Goal: Task Accomplishment & Management: Manage account settings

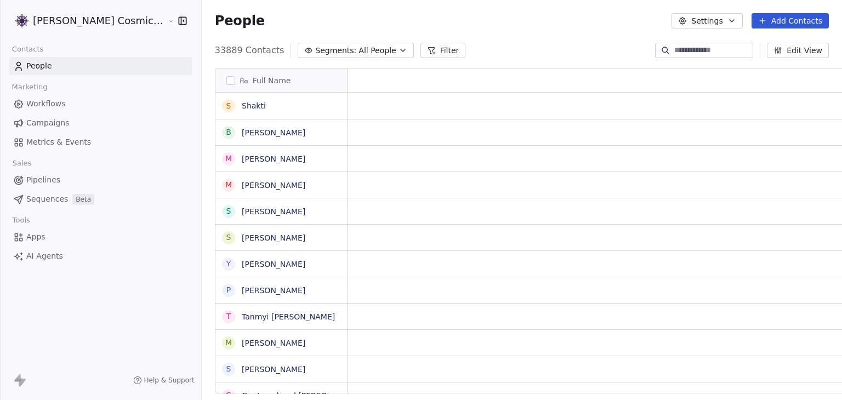
scroll to position [9, 9]
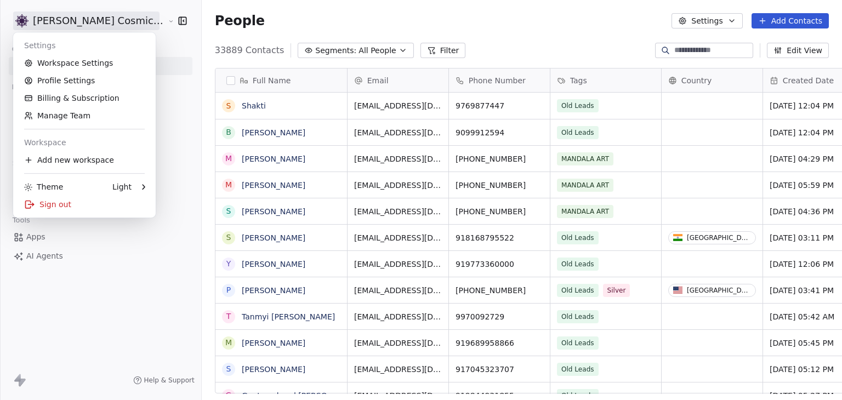
click at [102, 25] on html "[PERSON_NAME] Cosmic Academy LLP Contacts People Marketing Workflows Campaigns …" at bounding box center [421, 200] width 842 height 400
click at [93, 64] on link "Workspace Settings" at bounding box center [85, 63] width 134 height 18
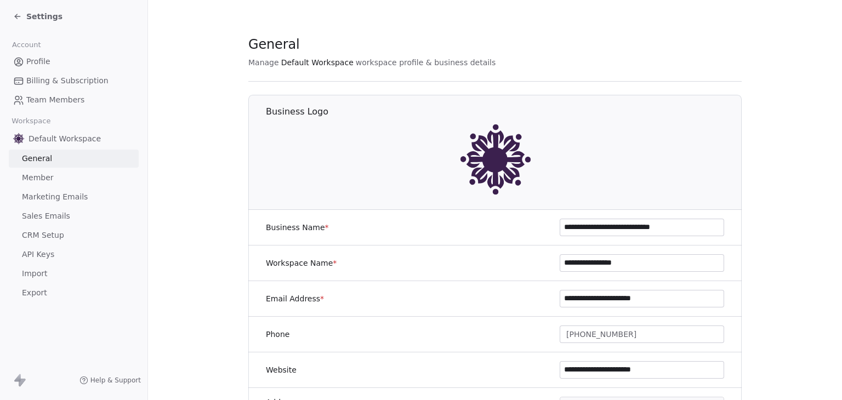
click at [71, 193] on span "Marketing Emails" at bounding box center [55, 197] width 66 height 12
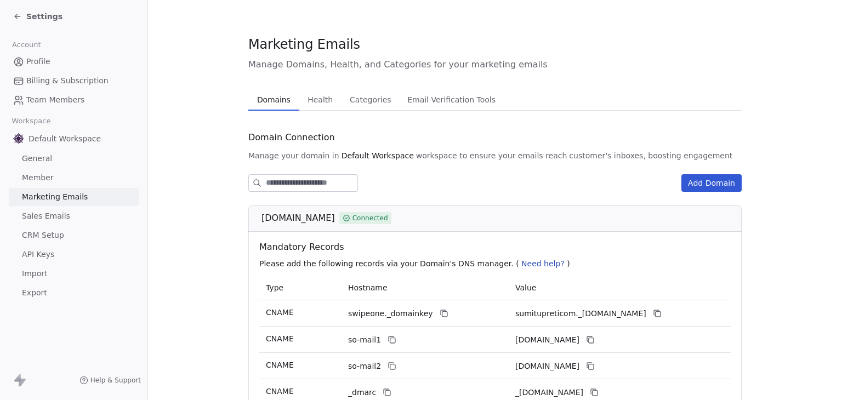
drag, startPoint x: 258, startPoint y: 219, endPoint x: 324, endPoint y: 224, distance: 66.5
click at [324, 224] on div "[DOMAIN_NAME] Connected" at bounding box center [498, 218] width 474 height 13
copy span "[DOMAIN_NAME]"
click at [223, 121] on section "Marketing Emails Manage Domains, Health, and Categories for your marketing emai…" at bounding box center [495, 269] width 694 height 538
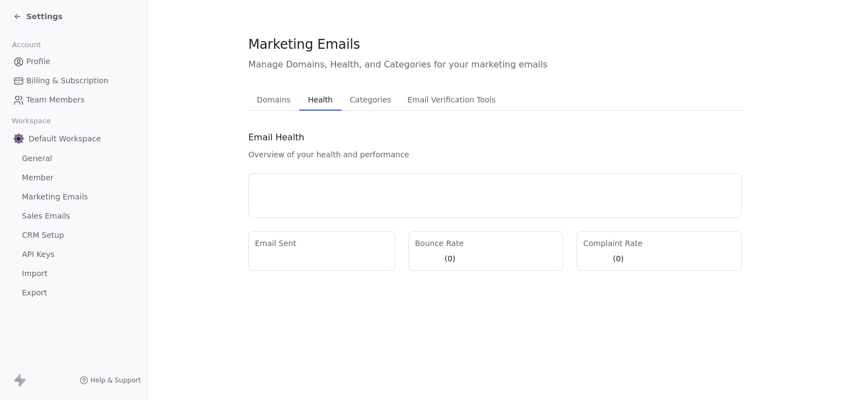
click at [299, 104] on button "Health Health" at bounding box center [320, 100] width 42 height 22
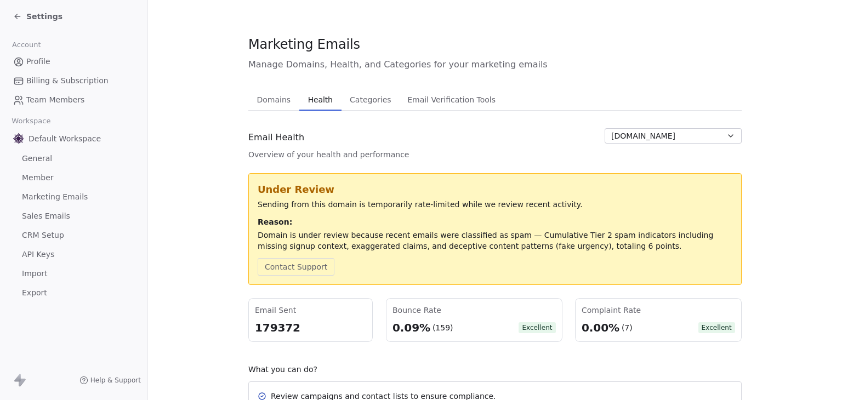
click at [30, 21] on span "Settings" at bounding box center [44, 16] width 36 height 11
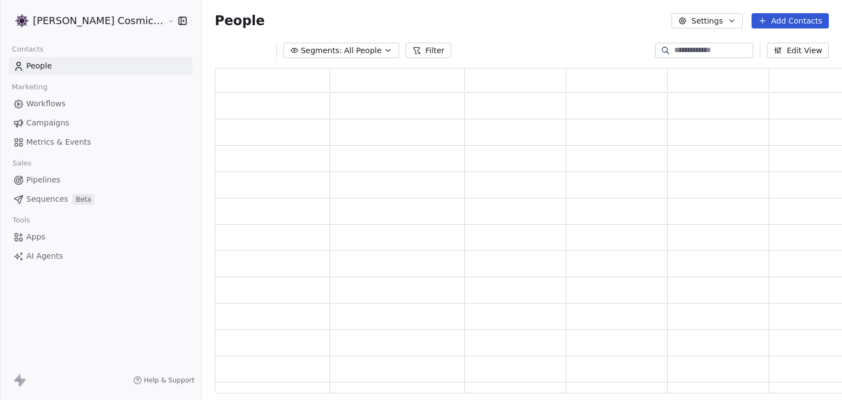
scroll to position [317, 624]
click at [60, 120] on span "Campaigns" at bounding box center [47, 123] width 43 height 12
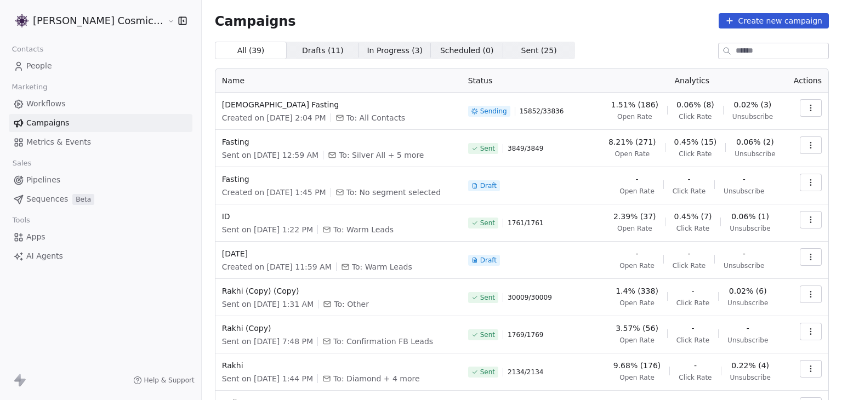
click at [806, 112] on icon "button" at bounding box center [810, 108] width 9 height 9
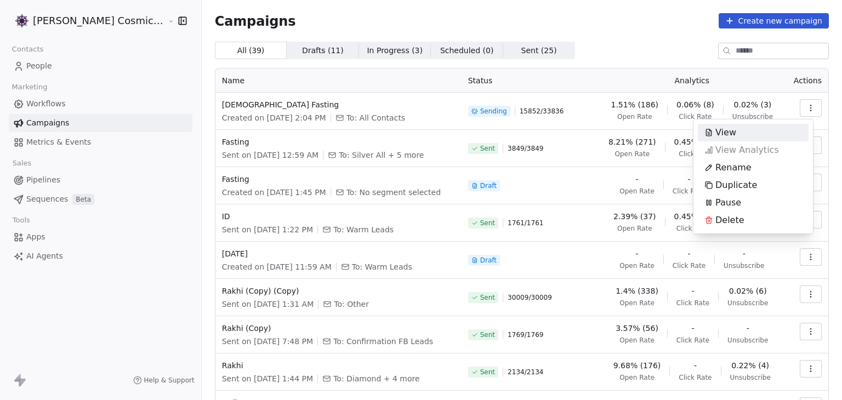
click at [649, 52] on html "[PERSON_NAME] Cosmic Academy LLP Contacts People Marketing Workflows Campaigns …" at bounding box center [421, 200] width 842 height 400
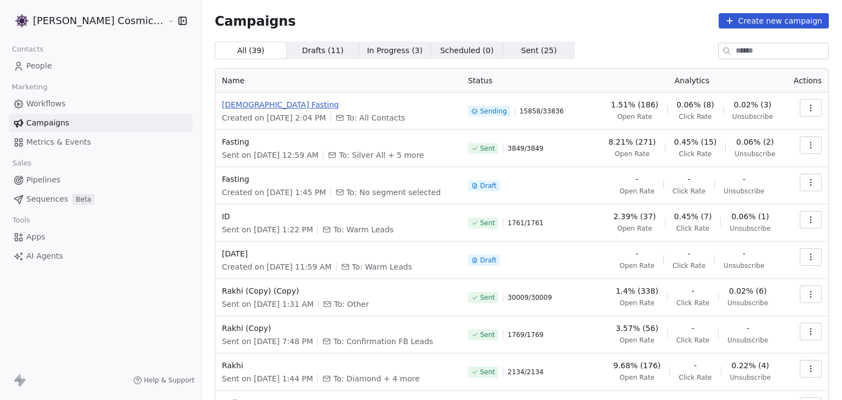
click at [222, 104] on span "[DEMOGRAPHIC_DATA] Fasting" at bounding box center [338, 104] width 233 height 11
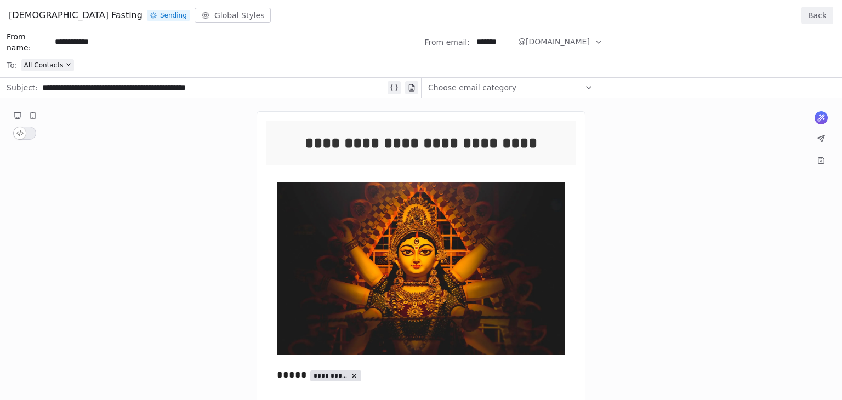
click at [806, 15] on button "Back" at bounding box center [817, 16] width 32 height 18
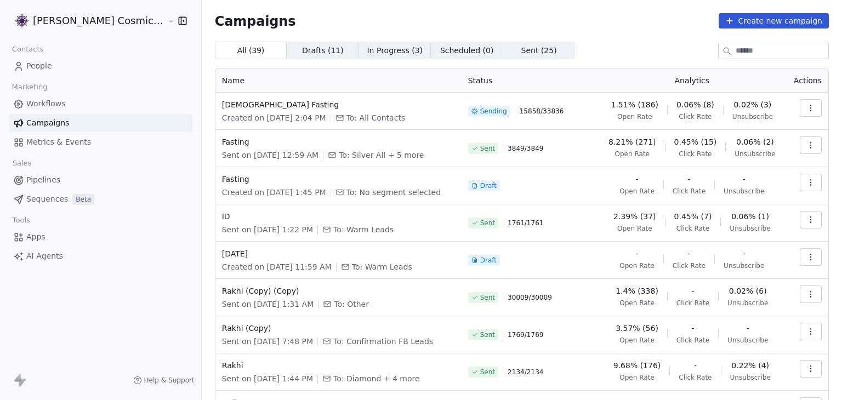
click at [607, 25] on div "Campaigns Create new campaign" at bounding box center [522, 20] width 614 height 15
click at [562, 49] on div "All ( 39 ) All ( 39 ) Drafts ( 11 ) Drafts ( 11 ) In Progress ( 3 ) In Progress…" at bounding box center [522, 51] width 614 height 18
click at [568, 45] on div "All ( 39 ) All ( 39 ) Drafts ( 11 ) Drafts ( 11 ) In Progress ( 3 ) In Progress…" at bounding box center [522, 51] width 614 height 18
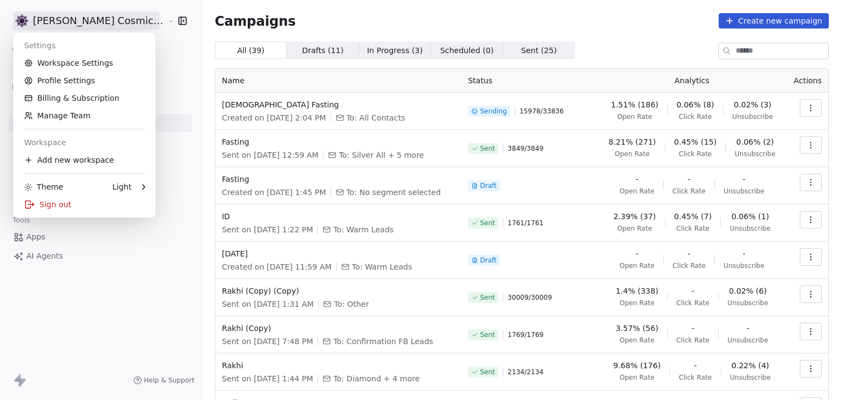
click at [88, 29] on html "[PERSON_NAME] Cosmic Academy LLP Contacts People Marketing Workflows Campaigns …" at bounding box center [421, 200] width 842 height 400
click at [72, 201] on div "Sign out" at bounding box center [85, 205] width 134 height 18
